Goal: Task Accomplishment & Management: Manage account settings

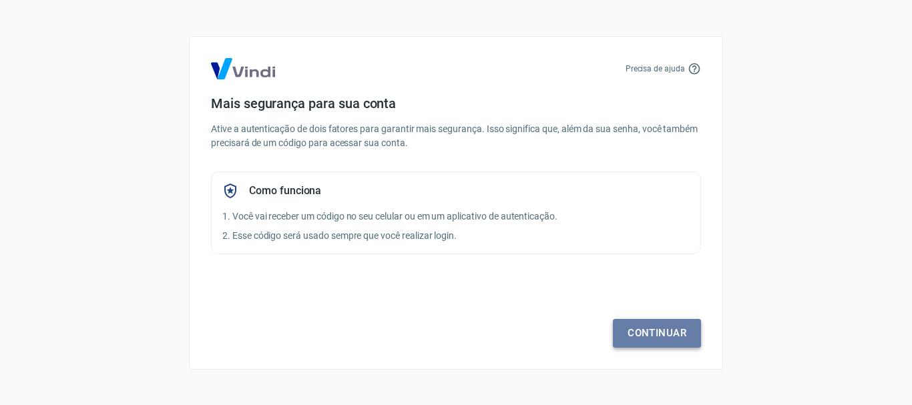
click at [665, 337] on link "Continuar" at bounding box center [657, 333] width 88 height 28
